Goal: Transaction & Acquisition: Purchase product/service

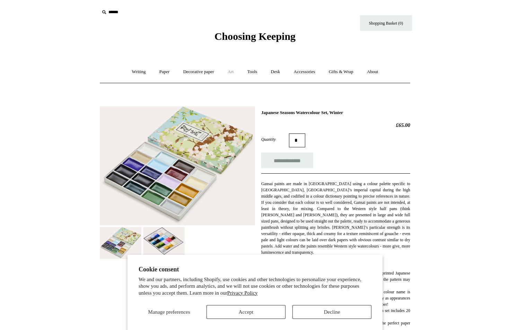
click at [232, 73] on link "Art +" at bounding box center [230, 72] width 18 height 18
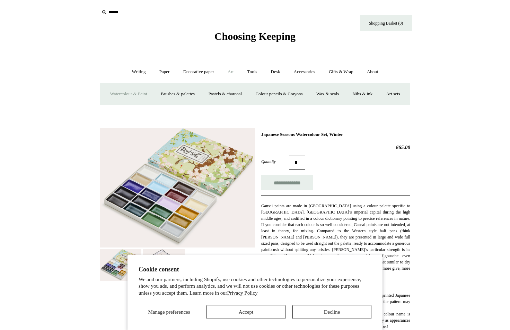
click at [151, 90] on link "Watercolour & Paint" at bounding box center [129, 94] width 50 height 18
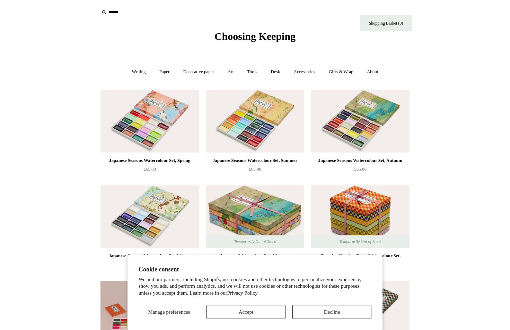
click at [189, 27] on div "Choosing Keeping" at bounding box center [255, 21] width 347 height 43
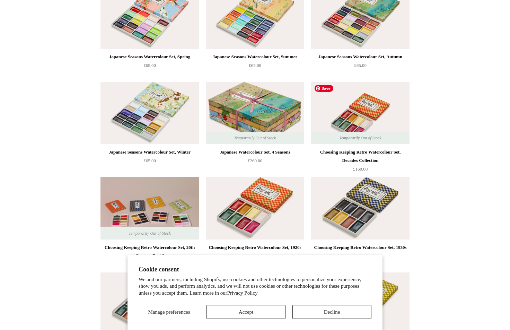
scroll to position [94, 0]
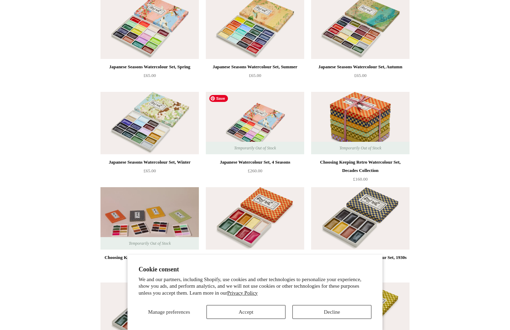
click at [271, 129] on img at bounding box center [255, 123] width 98 height 62
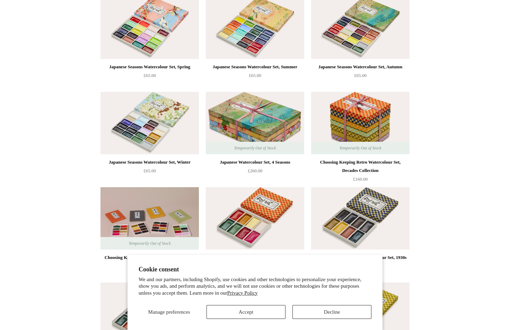
click at [336, 313] on button "Decline" at bounding box center [332, 312] width 79 height 14
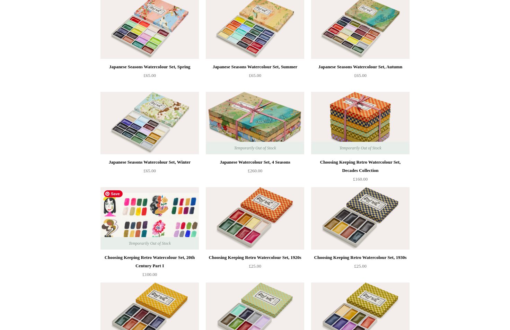
click at [130, 235] on img at bounding box center [150, 218] width 98 height 62
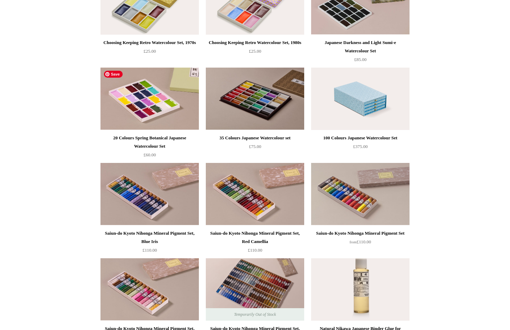
scroll to position [499, 0]
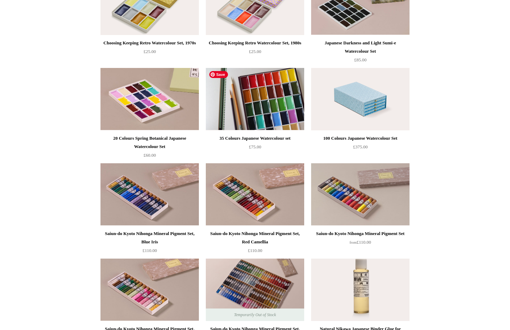
click at [221, 107] on img at bounding box center [255, 99] width 98 height 62
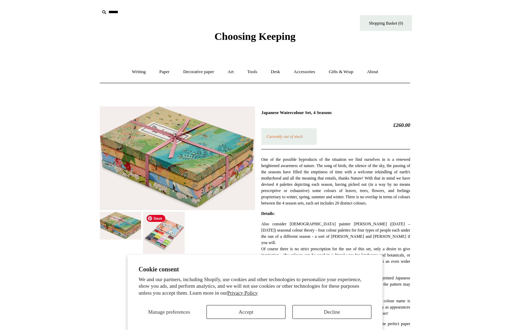
click at [174, 235] on img at bounding box center [164, 233] width 42 height 42
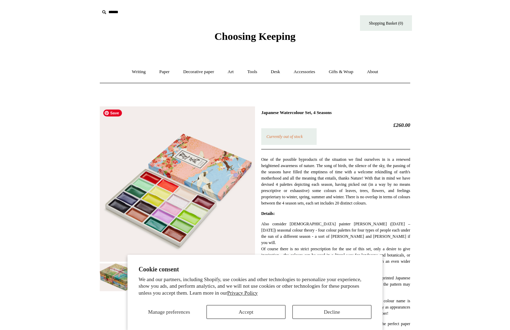
click at [174, 235] on img at bounding box center [177, 183] width 155 height 155
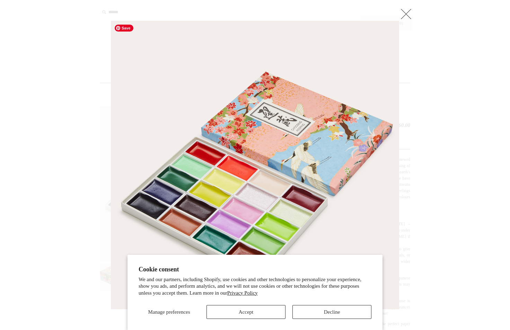
click at [215, 196] on img at bounding box center [255, 165] width 288 height 288
click at [401, 17] on link at bounding box center [406, 14] width 14 height 14
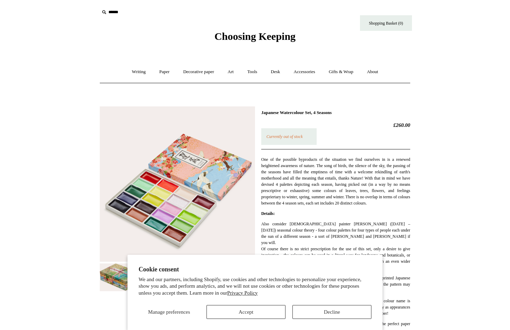
click at [266, 311] on button "Accept" at bounding box center [246, 312] width 79 height 14
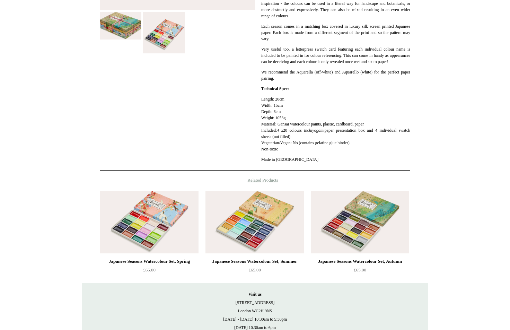
scroll to position [252, 0]
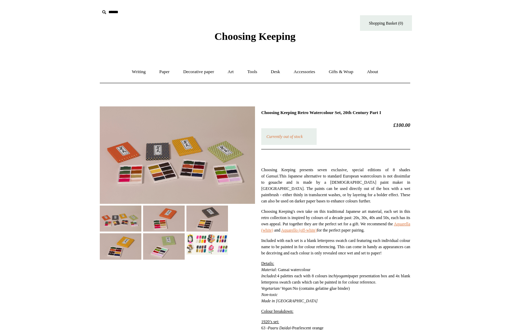
click at [137, 183] on img at bounding box center [177, 154] width 155 height 97
